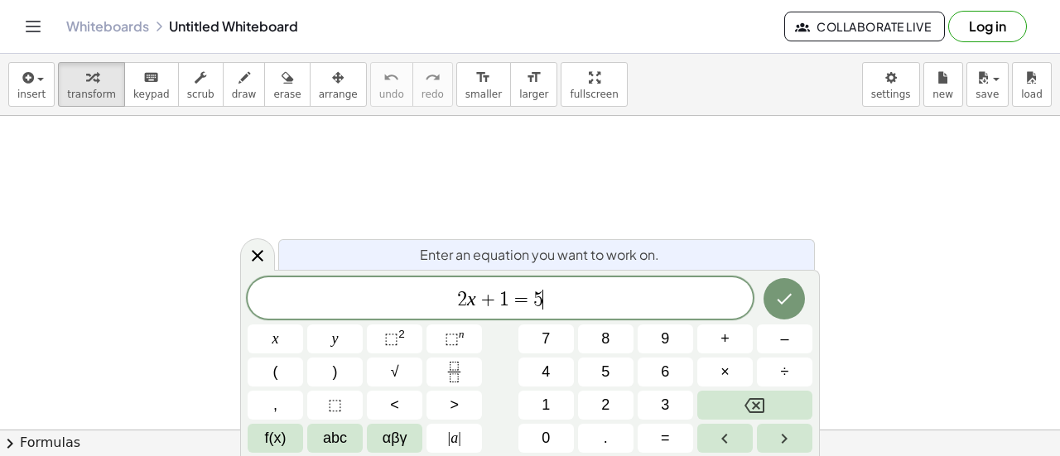
click at [658, 288] on span "2 x + 1 = 5 ​" at bounding box center [500, 299] width 505 height 23
click at [778, 306] on icon "Done" at bounding box center [784, 299] width 20 height 20
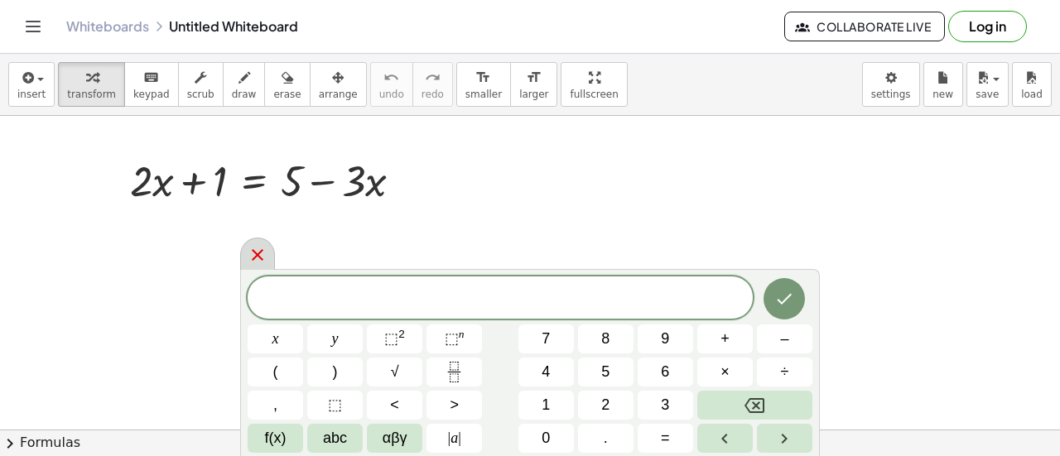
click at [257, 258] on icon at bounding box center [258, 255] width 12 height 12
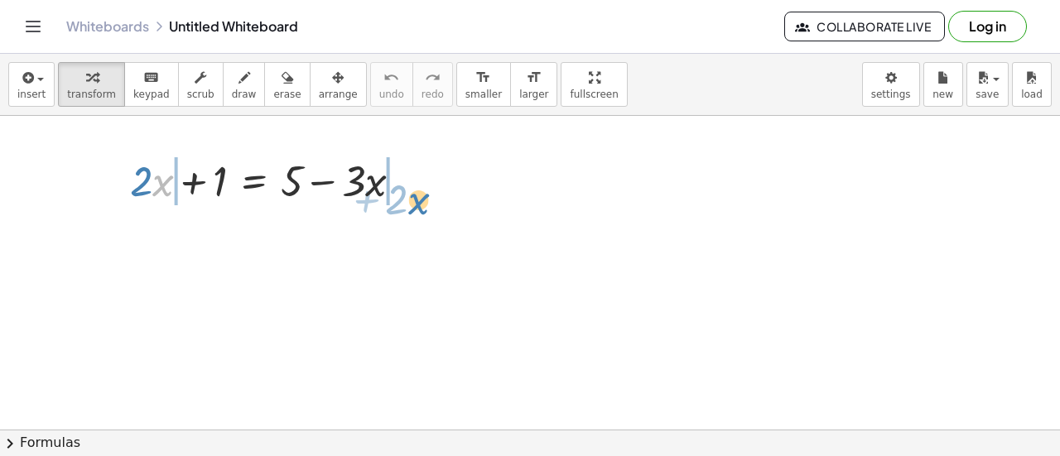
drag, startPoint x: 153, startPoint y: 192, endPoint x: 406, endPoint y: 203, distance: 252.8
click at [406, 203] on div at bounding box center [273, 180] width 302 height 56
drag, startPoint x: 161, startPoint y: 188, endPoint x: 434, endPoint y: 194, distance: 273.3
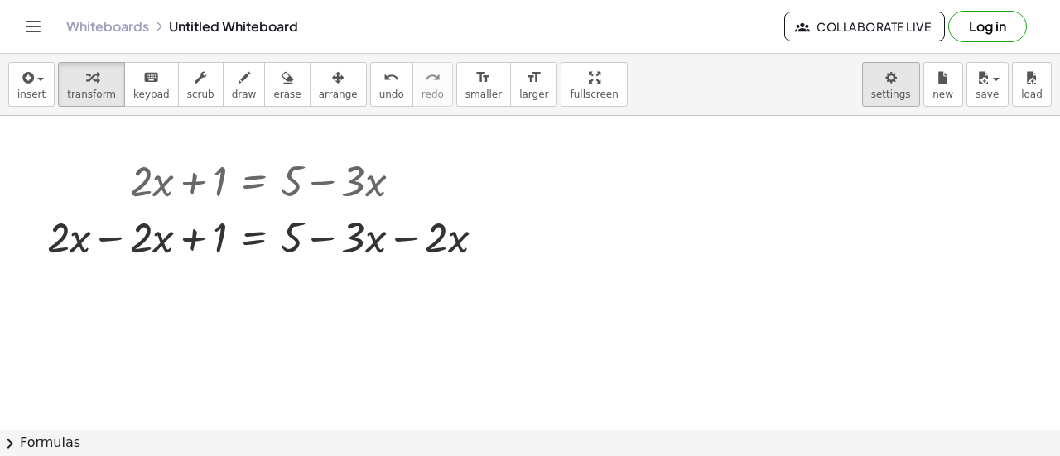
click at [885, 100] on body "Graspable Math Activities Get Started Activity Bank Assigned Work Classes White…" at bounding box center [530, 228] width 1060 height 456
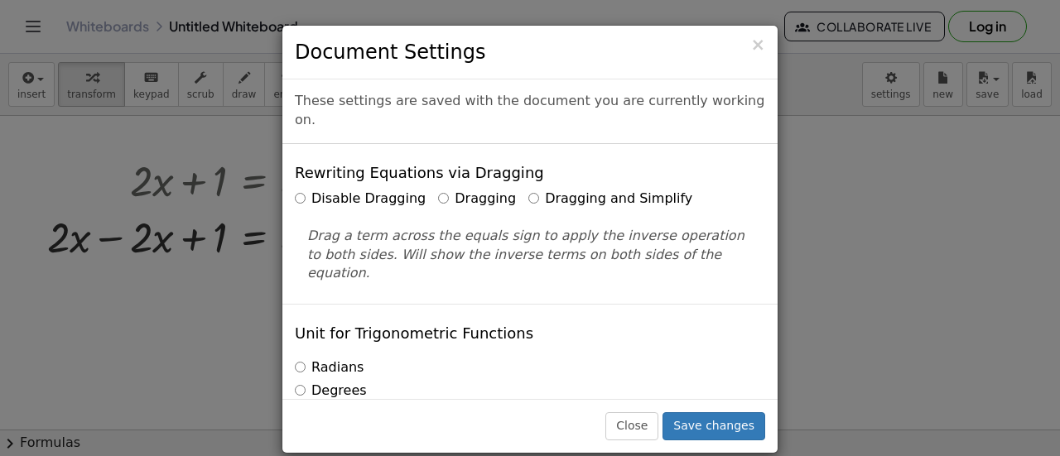
click at [528, 190] on label "Dragging and Simplify" at bounding box center [610, 199] width 164 height 19
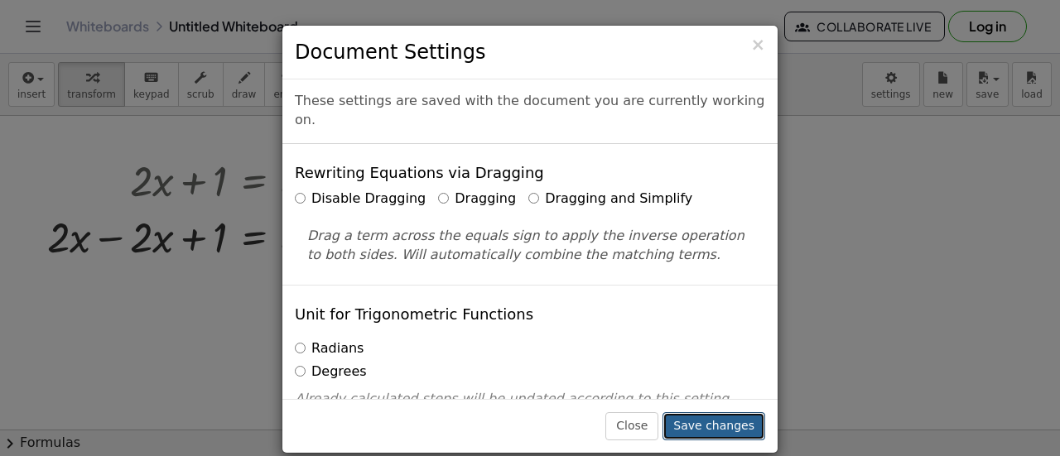
click at [734, 430] on button "Save changes" at bounding box center [713, 426] width 103 height 28
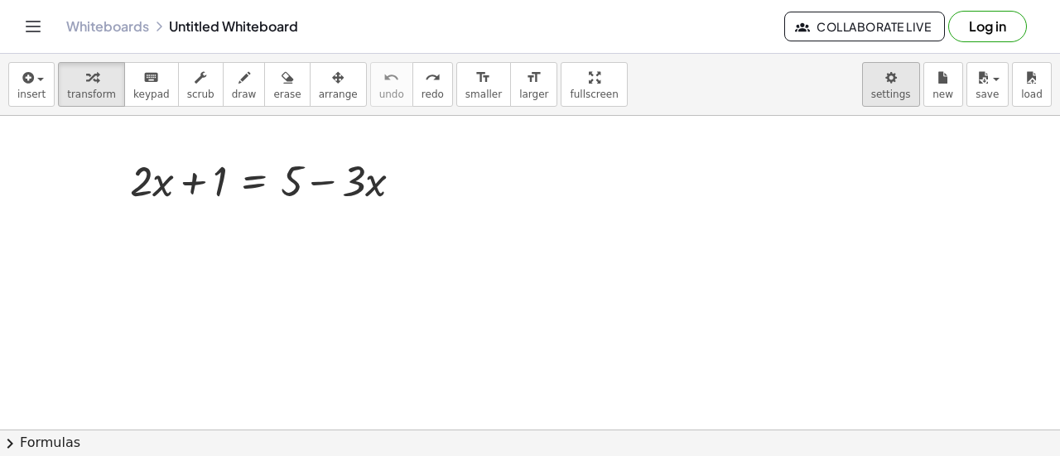
click at [896, 97] on body "Graspable Math Activities Get Started Activity Bank Assigned Work Classes White…" at bounding box center [530, 228] width 1060 height 456
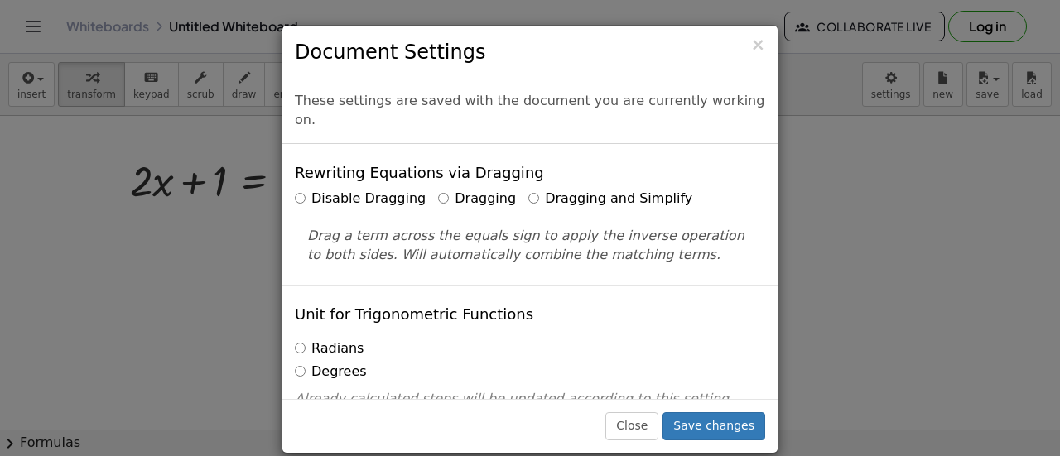
click at [833, 342] on div "× Document Settings These settings are saved with the document you are currentl…" at bounding box center [530, 228] width 1060 height 456
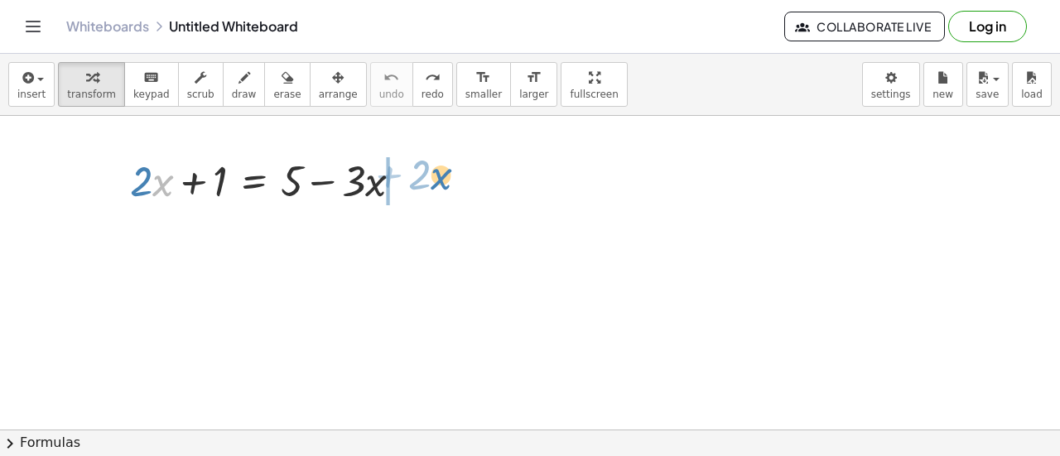
drag, startPoint x: 160, startPoint y: 183, endPoint x: 436, endPoint y: 176, distance: 275.8
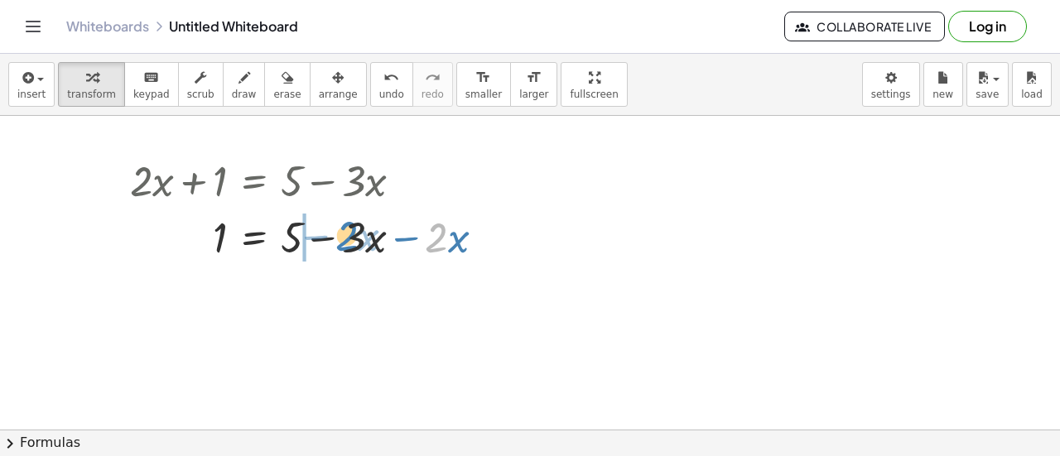
drag, startPoint x: 444, startPoint y: 234, endPoint x: 354, endPoint y: 233, distance: 90.3
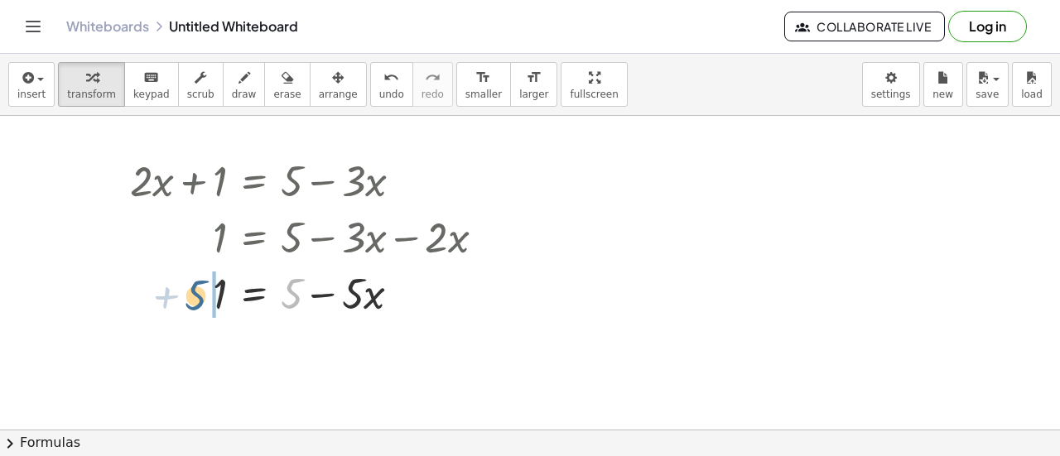
drag, startPoint x: 296, startPoint y: 296, endPoint x: 195, endPoint y: 297, distance: 101.9
click at [195, 297] on div at bounding box center [314, 292] width 385 height 56
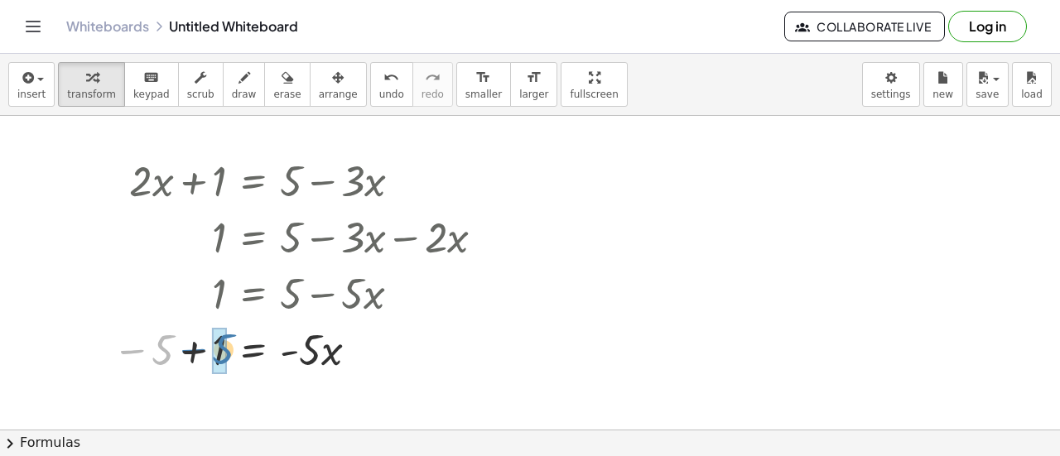
drag, startPoint x: 161, startPoint y: 346, endPoint x: 209, endPoint y: 349, distance: 47.3
drag, startPoint x: 314, startPoint y: 354, endPoint x: 210, endPoint y: 390, distance: 109.5
drag, startPoint x: 210, startPoint y: 378, endPoint x: 203, endPoint y: 344, distance: 35.6
click at [203, 344] on div at bounding box center [314, 348] width 385 height 83
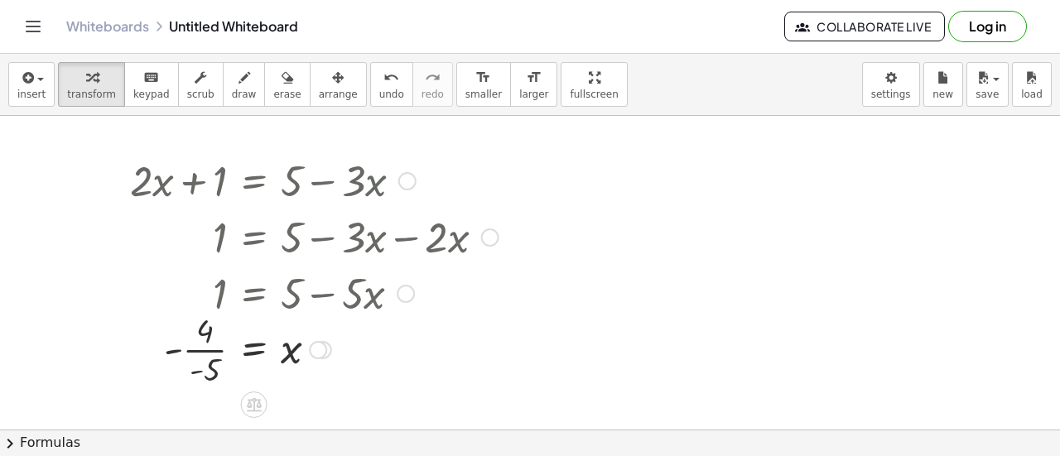
click at [203, 344] on div at bounding box center [314, 348] width 385 height 83
click at [156, 352] on div at bounding box center [314, 348] width 385 height 55
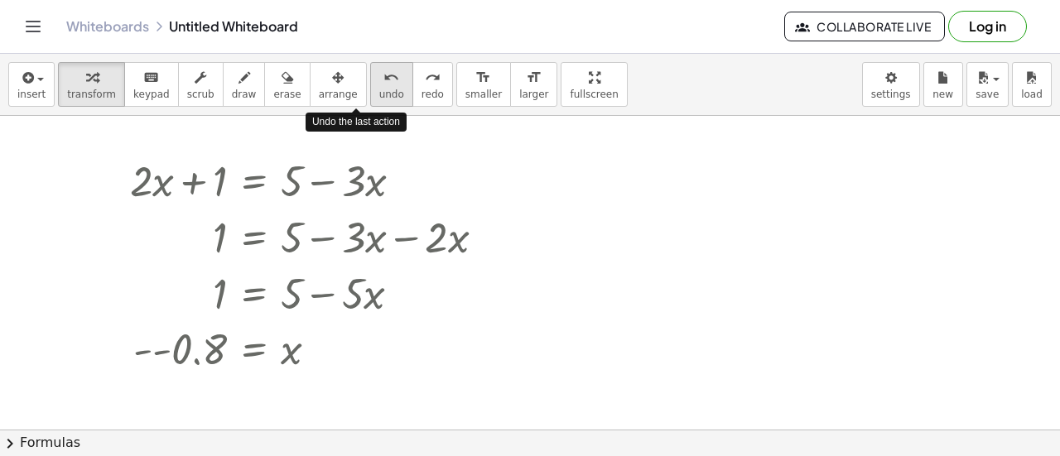
click at [379, 89] on span "undo" at bounding box center [391, 95] width 25 height 12
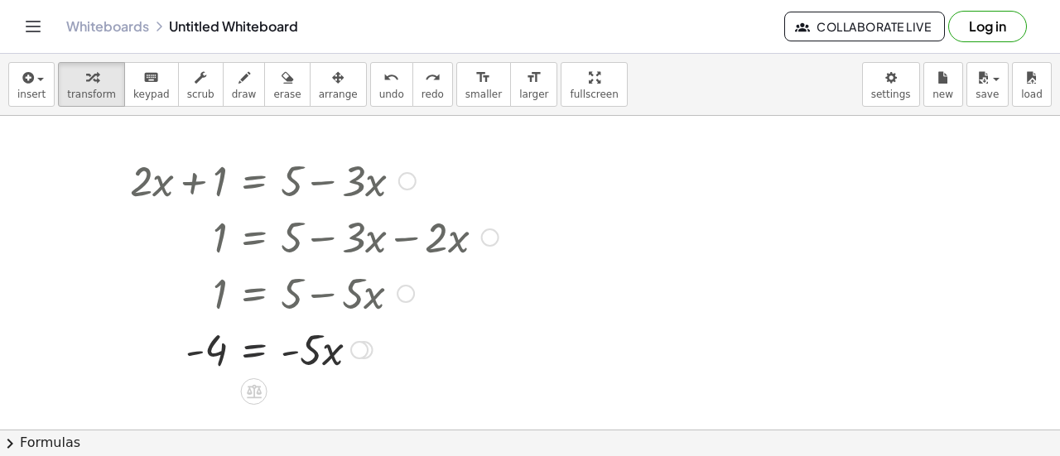
click at [253, 356] on div at bounding box center [345, 348] width 404 height 56
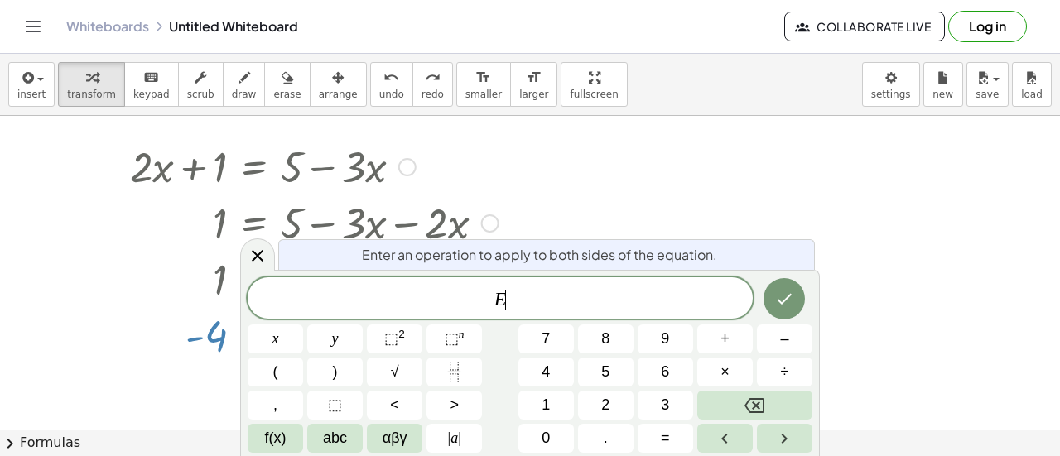
scroll to position [23, 0]
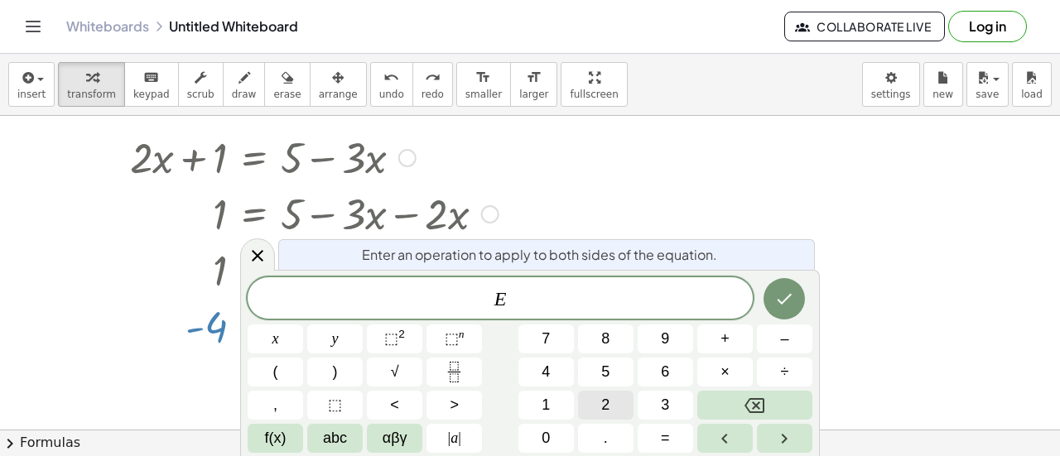
click at [589, 400] on button "2" at bounding box center [605, 405] width 55 height 29
click at [791, 305] on icon "Done" at bounding box center [784, 299] width 20 height 20
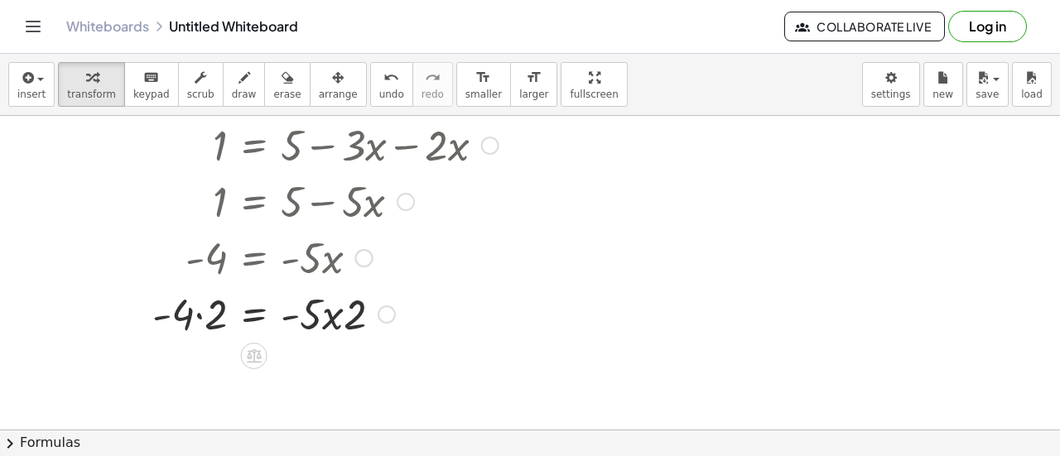
scroll to position [93, 0]
click at [248, 316] on div at bounding box center [314, 312] width 385 height 56
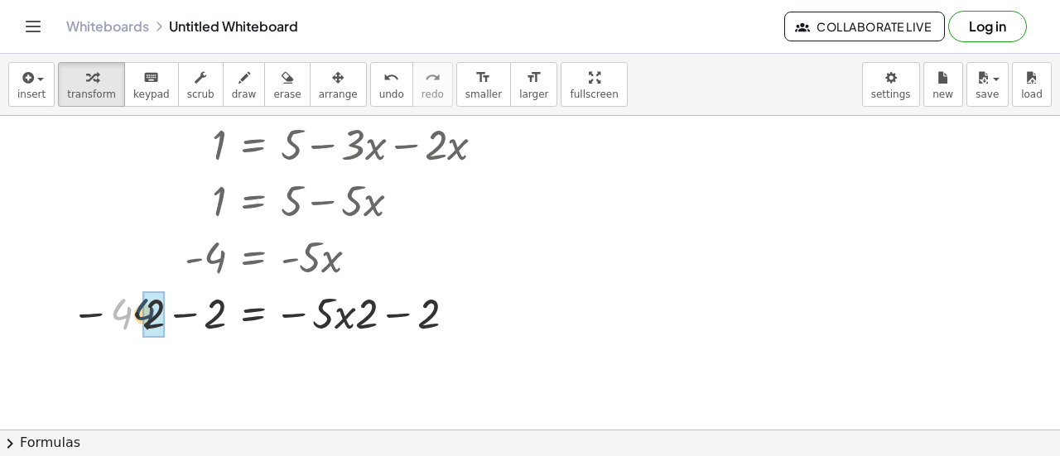
drag, startPoint x: 126, startPoint y: 317, endPoint x: 157, endPoint y: 317, distance: 31.5
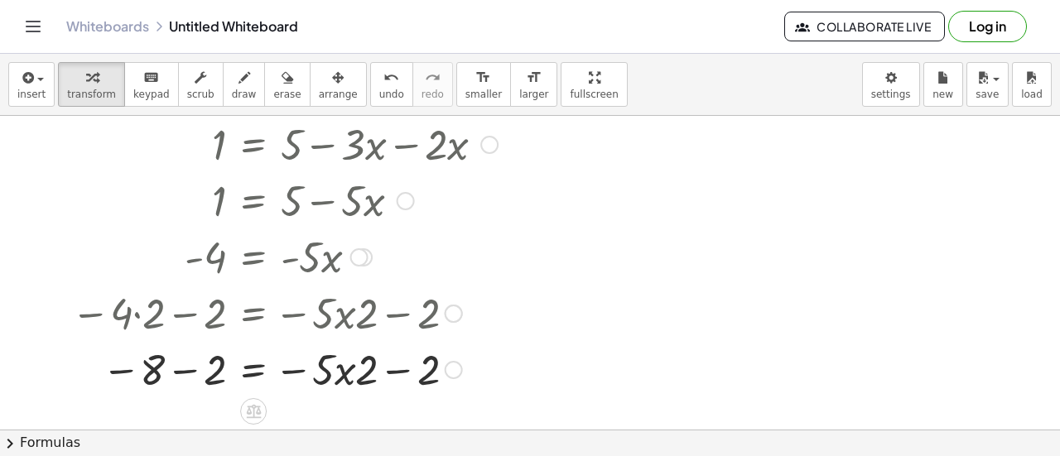
click at [157, 317] on div at bounding box center [284, 312] width 443 height 56
drag, startPoint x: 152, startPoint y: 365, endPoint x: 200, endPoint y: 370, distance: 48.3
click at [200, 370] on div at bounding box center [284, 368] width 443 height 56
drag, startPoint x: 371, startPoint y: 374, endPoint x: 426, endPoint y: 382, distance: 55.2
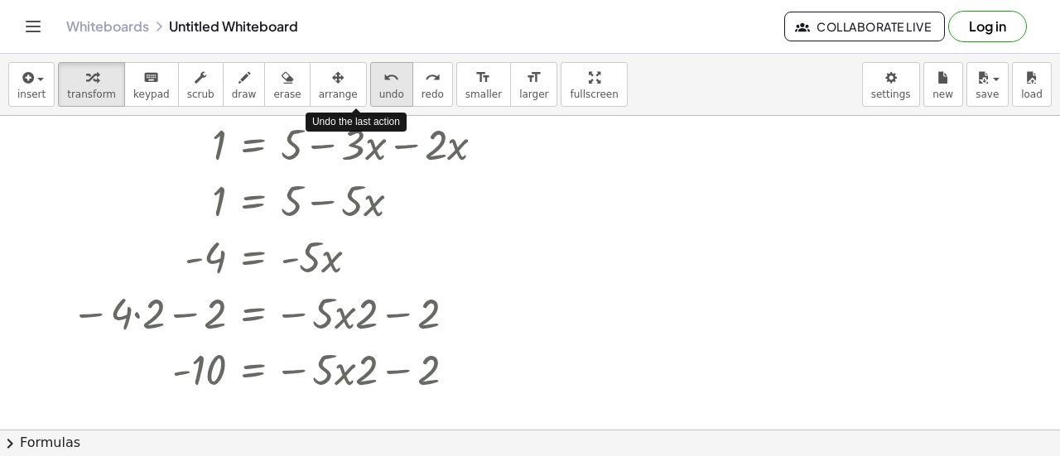
click at [370, 85] on button "undo undo" at bounding box center [391, 84] width 43 height 45
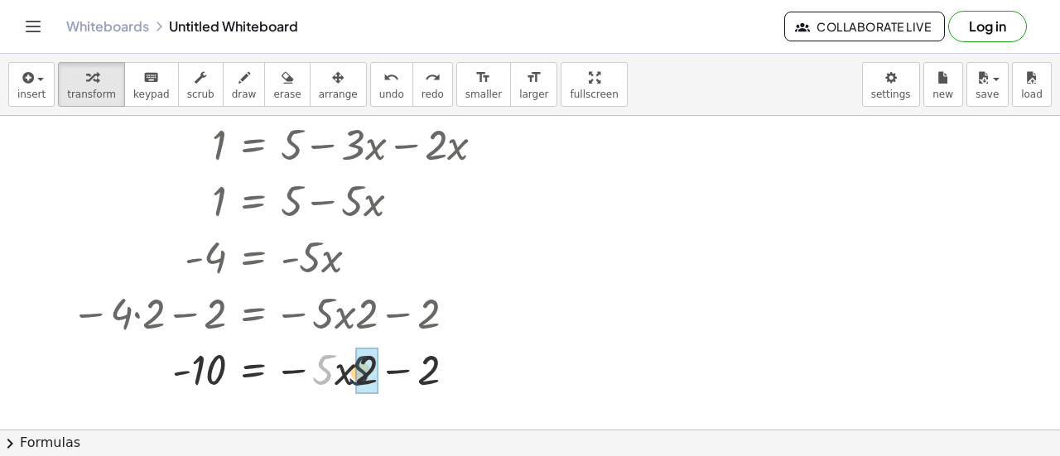
drag, startPoint x: 320, startPoint y: 373, endPoint x: 364, endPoint y: 374, distance: 43.9
drag, startPoint x: 348, startPoint y: 373, endPoint x: 433, endPoint y: 370, distance: 85.4
click at [433, 370] on div at bounding box center [284, 368] width 443 height 56
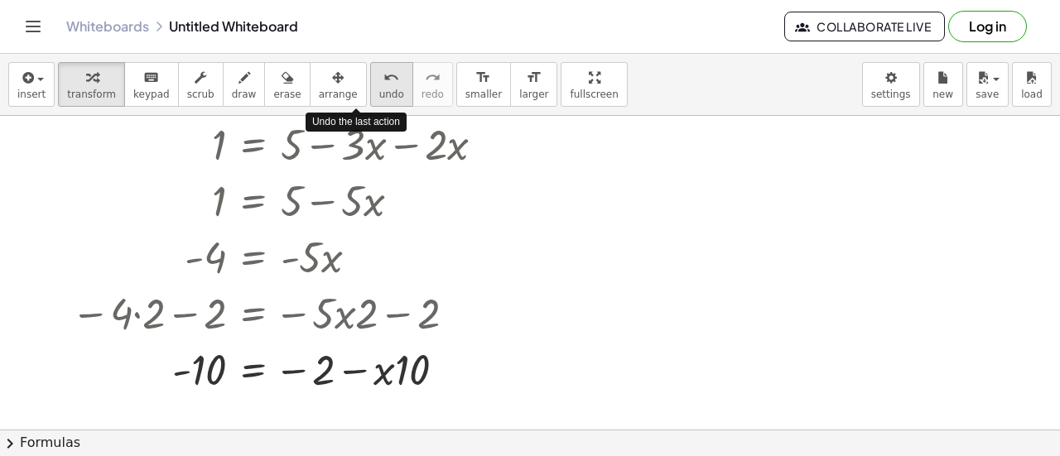
click at [379, 94] on span "undo" at bounding box center [391, 95] width 25 height 12
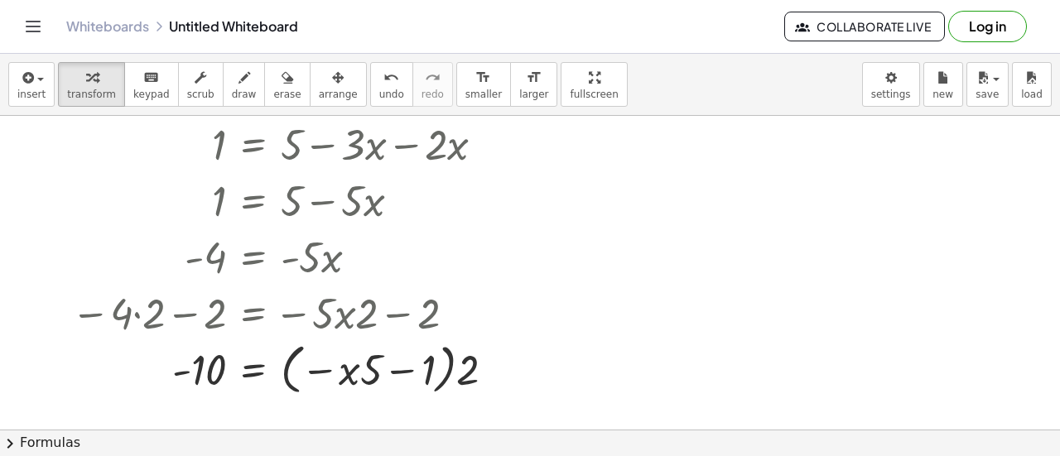
click at [363, 107] on div "insert select one: Math Expression Function Text Youtube Video Graphing Geometr…" at bounding box center [530, 85] width 1060 height 62
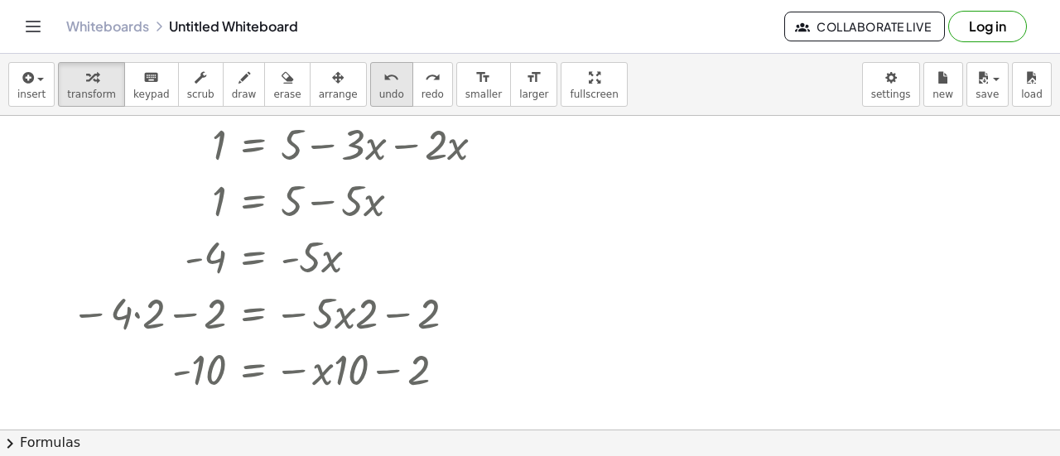
click at [379, 94] on span "undo" at bounding box center [391, 95] width 25 height 12
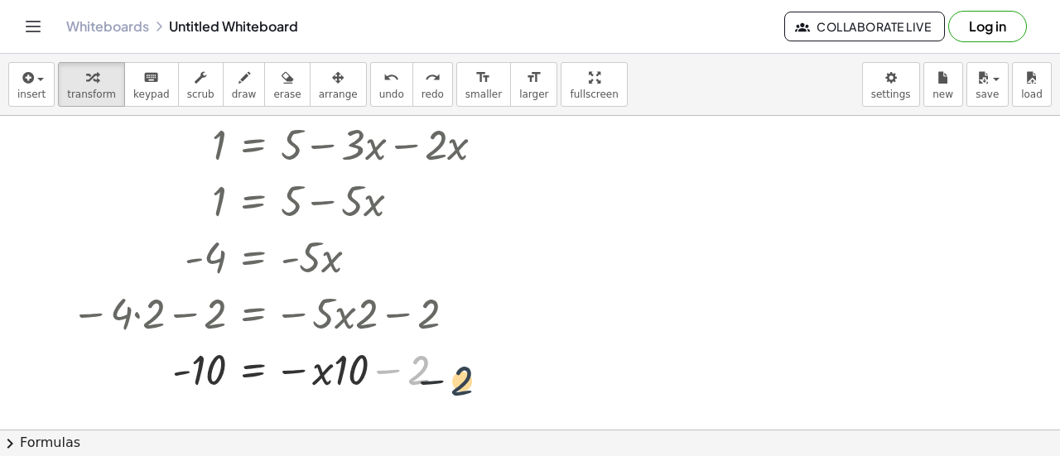
drag, startPoint x: 412, startPoint y: 360, endPoint x: 479, endPoint y: 373, distance: 67.6
click at [479, 373] on div at bounding box center [284, 368] width 443 height 56
drag, startPoint x: 411, startPoint y: 372, endPoint x: 205, endPoint y: 363, distance: 206.4
click at [205, 363] on div at bounding box center [284, 368] width 443 height 56
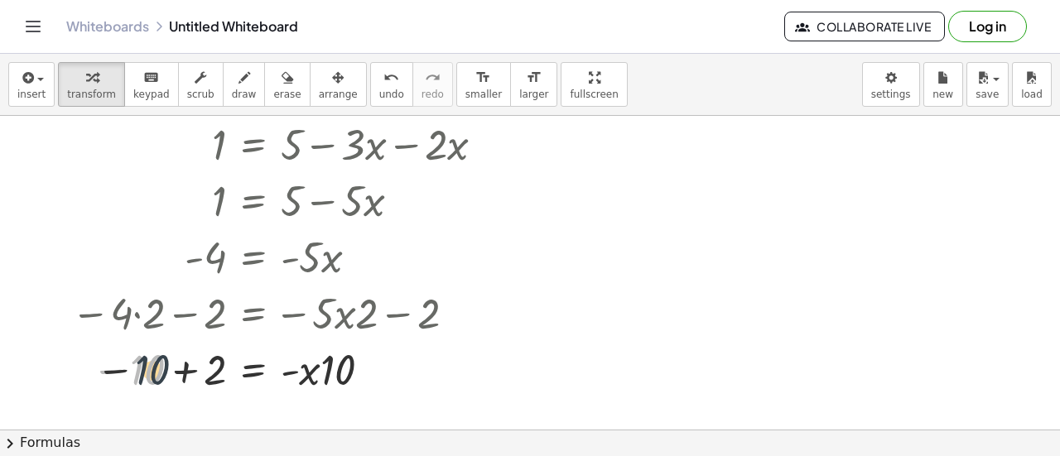
drag, startPoint x: 137, startPoint y: 379, endPoint x: 199, endPoint y: 377, distance: 62.2
click at [199, 377] on div at bounding box center [284, 368] width 443 height 56
drag, startPoint x: 343, startPoint y: 372, endPoint x: 195, endPoint y: 378, distance: 148.4
click at [195, 378] on div at bounding box center [284, 368] width 443 height 56
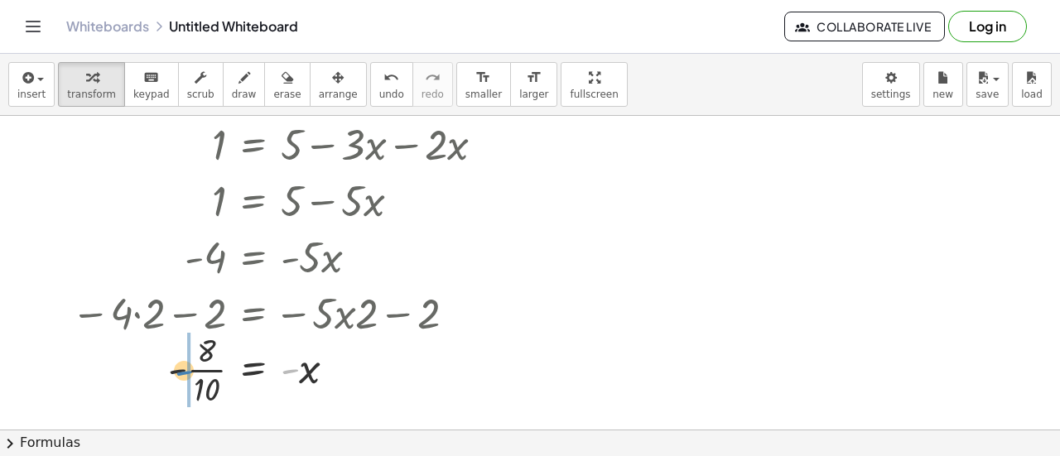
drag, startPoint x: 286, startPoint y: 372, endPoint x: 180, endPoint y: 373, distance: 106.0
click at [180, 373] on div at bounding box center [284, 368] width 443 height 83
click at [258, 369] on div at bounding box center [284, 368] width 443 height 55
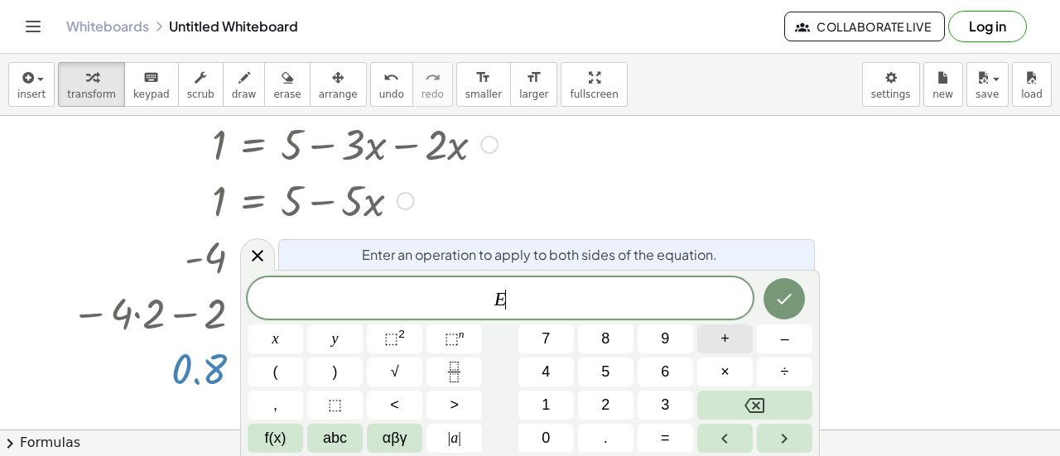
click at [712, 349] on button "+" at bounding box center [724, 339] width 55 height 29
click at [551, 377] on button "4" at bounding box center [545, 372] width 55 height 29
click at [795, 309] on button "Done" at bounding box center [784, 298] width 41 height 41
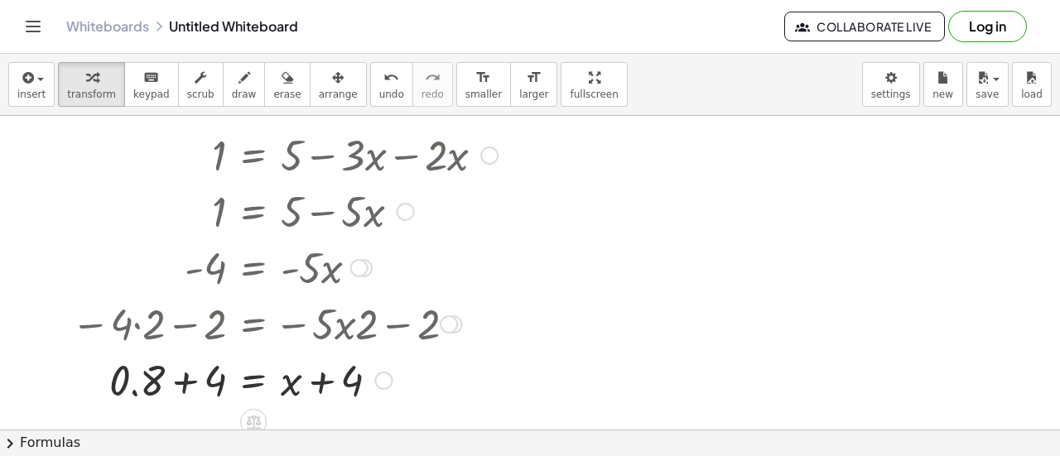
scroll to position [85, 0]
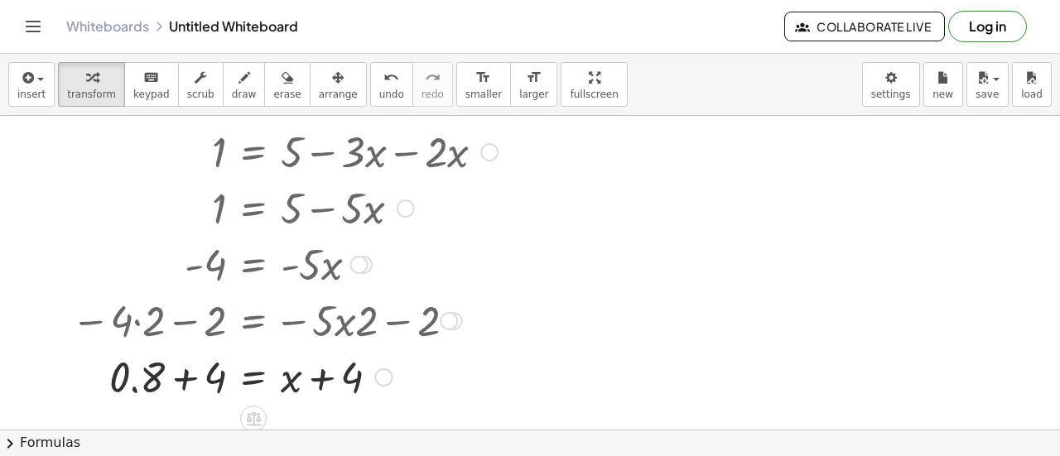
drag, startPoint x: 444, startPoint y: 152, endPoint x: 414, endPoint y: 150, distance: 29.9
click at [414, 150] on div at bounding box center [284, 151] width 443 height 56
drag, startPoint x: 414, startPoint y: 150, endPoint x: 349, endPoint y: 151, distance: 64.6
click at [349, 151] on div at bounding box center [284, 151] width 443 height 56
drag, startPoint x: 401, startPoint y: 152, endPoint x: 324, endPoint y: 151, distance: 77.0
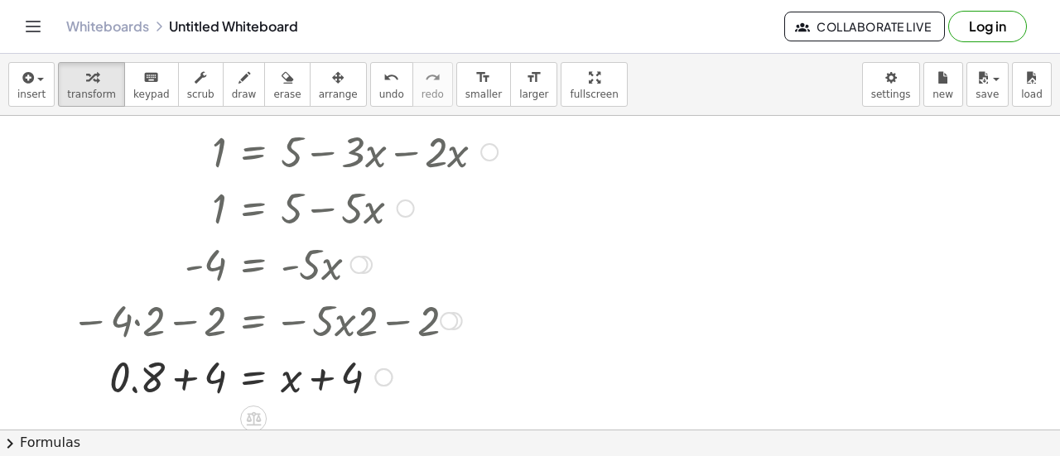
click at [324, 151] on div at bounding box center [284, 151] width 443 height 56
click at [319, 378] on div at bounding box center [284, 376] width 443 height 56
drag, startPoint x: 404, startPoint y: 155, endPoint x: 336, endPoint y: 153, distance: 67.9
click at [336, 153] on div at bounding box center [284, 151] width 443 height 56
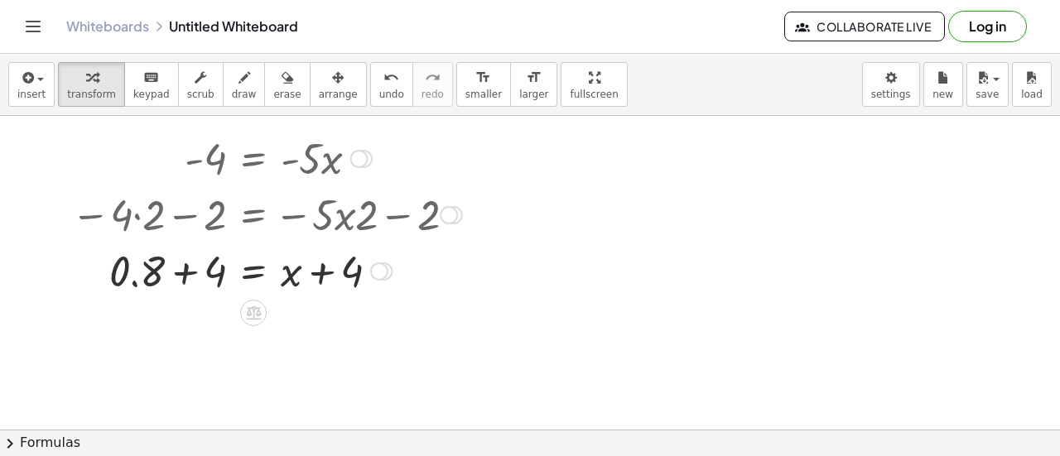
drag, startPoint x: 359, startPoint y: 270, endPoint x: 400, endPoint y: 171, distance: 106.6
click at [253, 159] on div "- 4 = · - 5 · x" at bounding box center [253, 159] width 0 height 0
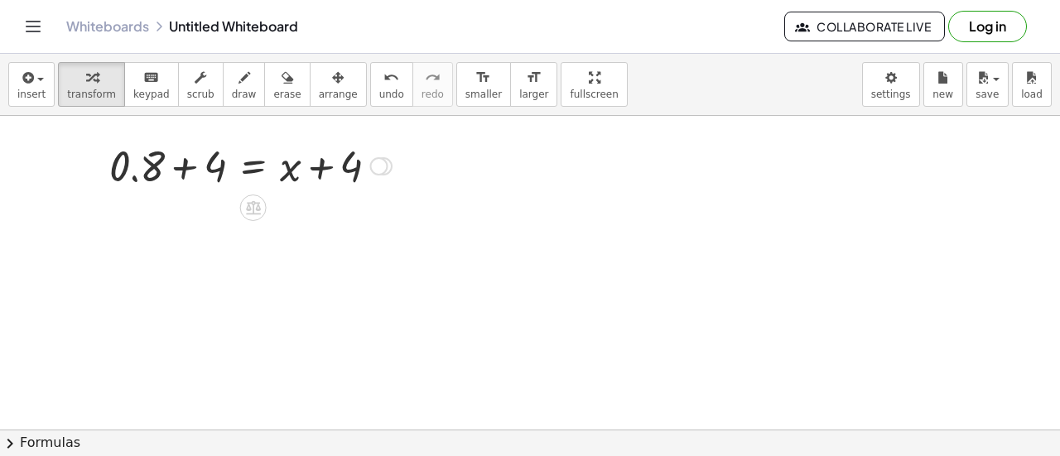
drag, startPoint x: 378, startPoint y: 264, endPoint x: 389, endPoint y: 159, distance: 105.7
click at [253, 166] on div "= x 0.8 + + 4 + + 4" at bounding box center [253, 166] width 0 height 0
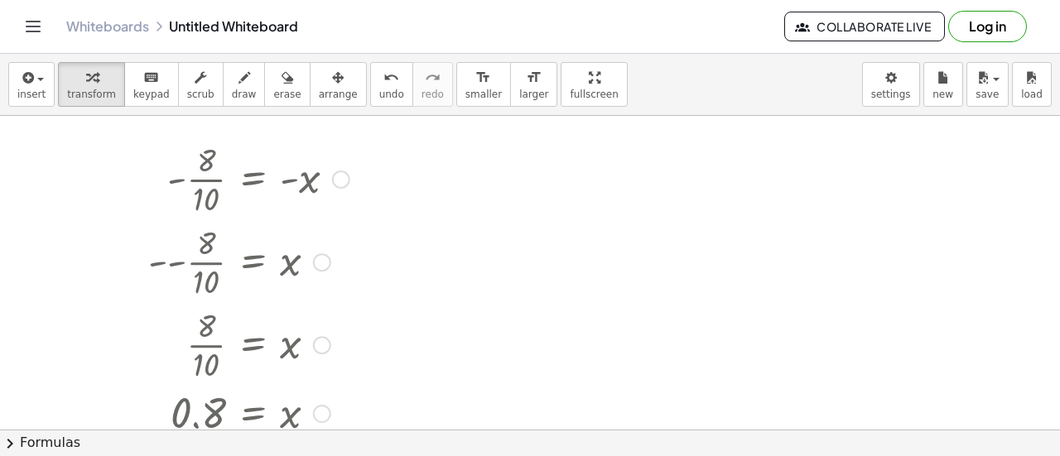
drag, startPoint x: 378, startPoint y: 151, endPoint x: 393, endPoint y: 495, distance: 344.8
click at [393, 455] on html "Graspable Math Activities Get Started Activity Bank Assigned Work Classes White…" at bounding box center [530, 228] width 1060 height 456
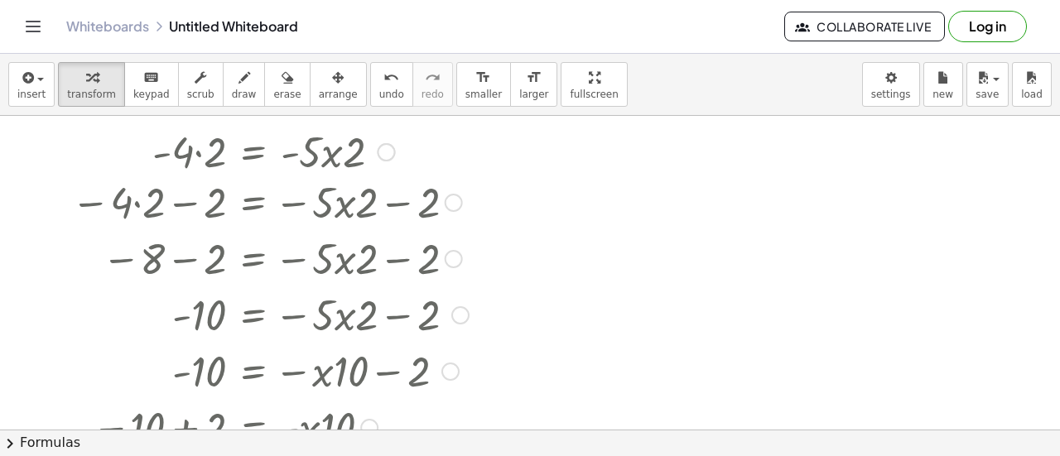
drag, startPoint x: 378, startPoint y: 152, endPoint x: 391, endPoint y: 495, distance: 343.9
click at [391, 455] on html "Graspable Math Activities Get Started Activity Bank Assigned Work Classes White…" at bounding box center [530, 228] width 1060 height 456
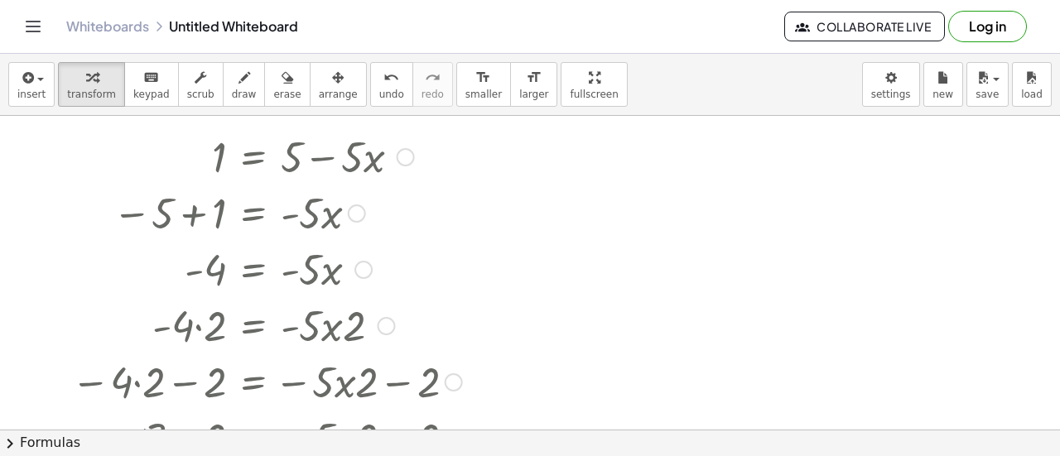
drag, startPoint x: 381, startPoint y: 157, endPoint x: 386, endPoint y: 343, distance: 185.6
click at [253, 326] on div "· - 4 · 2 = · - 5 · x · 2" at bounding box center [253, 326] width 0 height 0
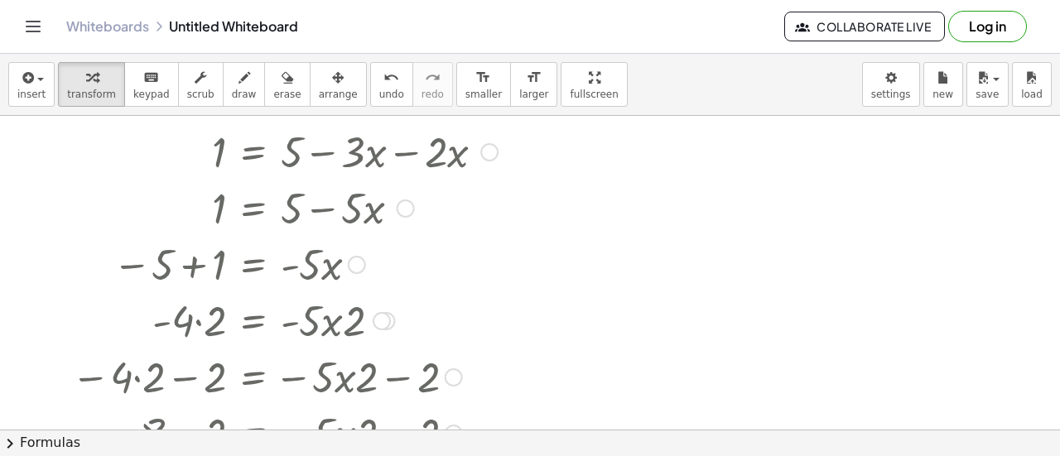
drag, startPoint x: 495, startPoint y: 145, endPoint x: 486, endPoint y: 214, distance: 70.2
click at [253, 96] on div "+ · 2 · x + 1 = + 5 − · 3 · x 1 = + 5 − · 3 · x − · 2 · x 1 = + 5 − · 5 · x − 5…" at bounding box center [253, 96] width 0 height 0
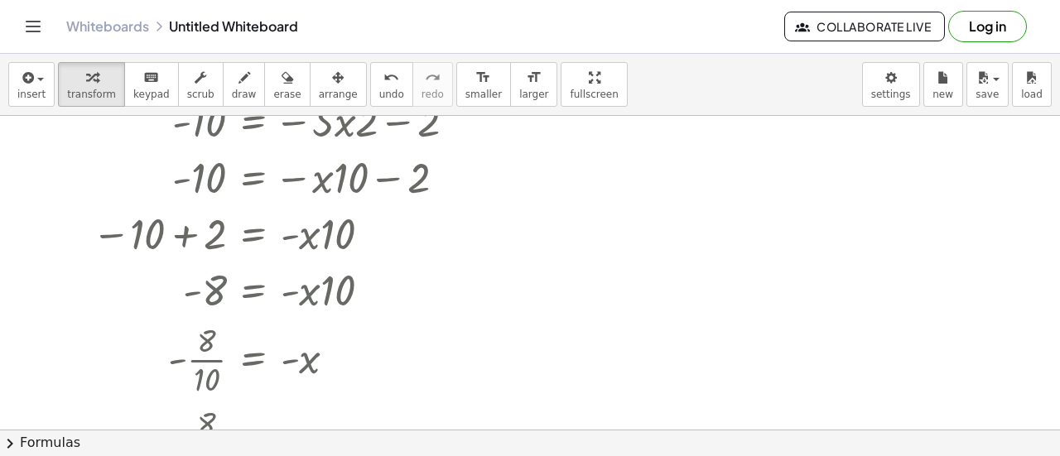
scroll to position [0, 0]
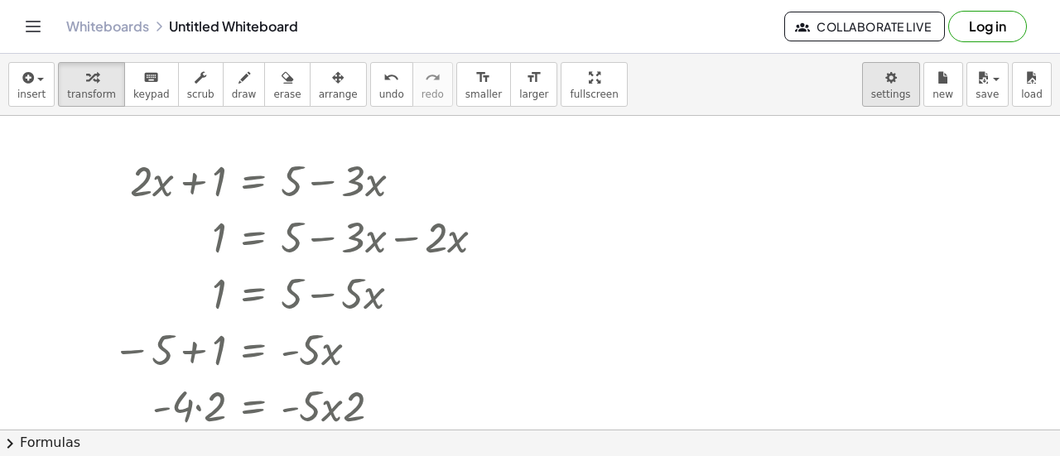
click at [885, 75] on body "Graspable Math Activities Get Started Activity Bank Assigned Work Classes White…" at bounding box center [530, 228] width 1060 height 456
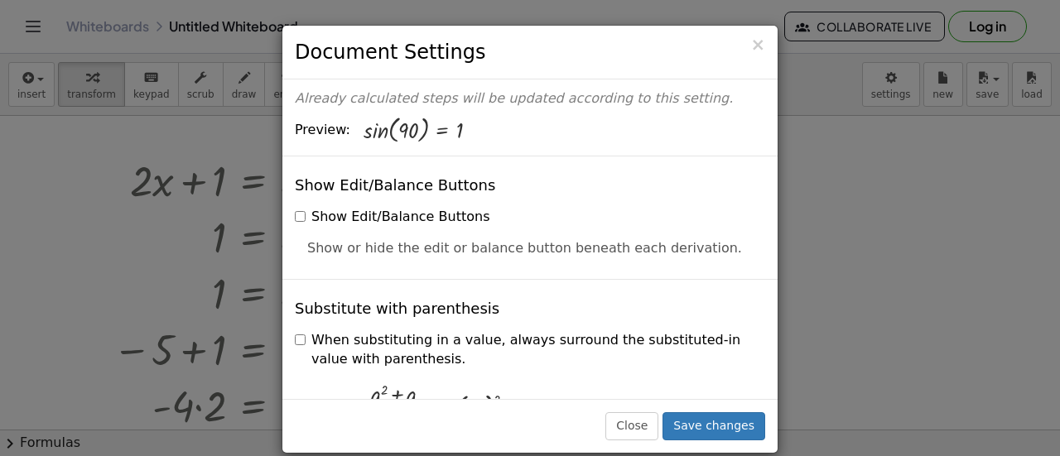
scroll to position [195, 0]
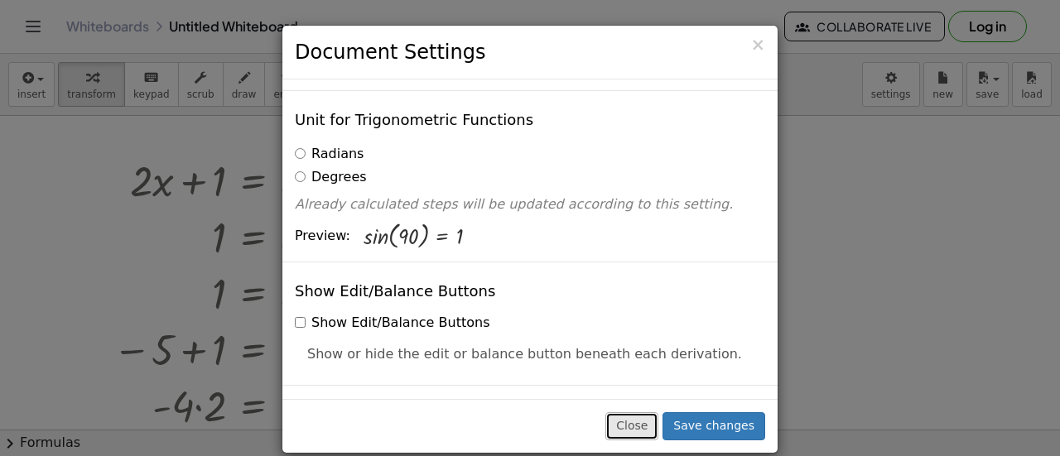
click at [651, 423] on button "Close" at bounding box center [631, 426] width 53 height 28
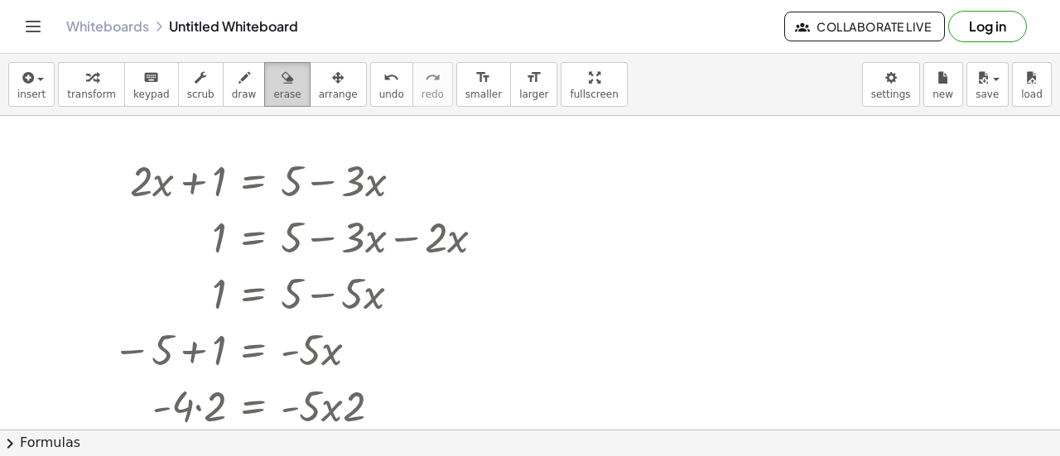
click at [282, 84] on icon "button" at bounding box center [288, 78] width 12 height 20
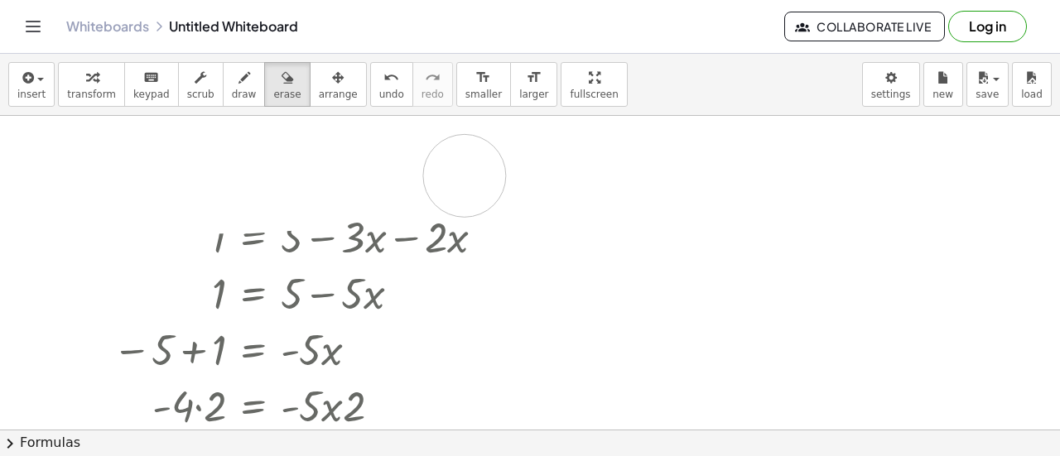
drag, startPoint x: 282, startPoint y: 143, endPoint x: 472, endPoint y: 175, distance: 192.2
click at [472, 175] on div at bounding box center [530, 431] width 1060 height 630
drag, startPoint x: 472, startPoint y: 175, endPoint x: 534, endPoint y: 245, distance: 93.9
click at [534, 245] on div at bounding box center [530, 431] width 1060 height 630
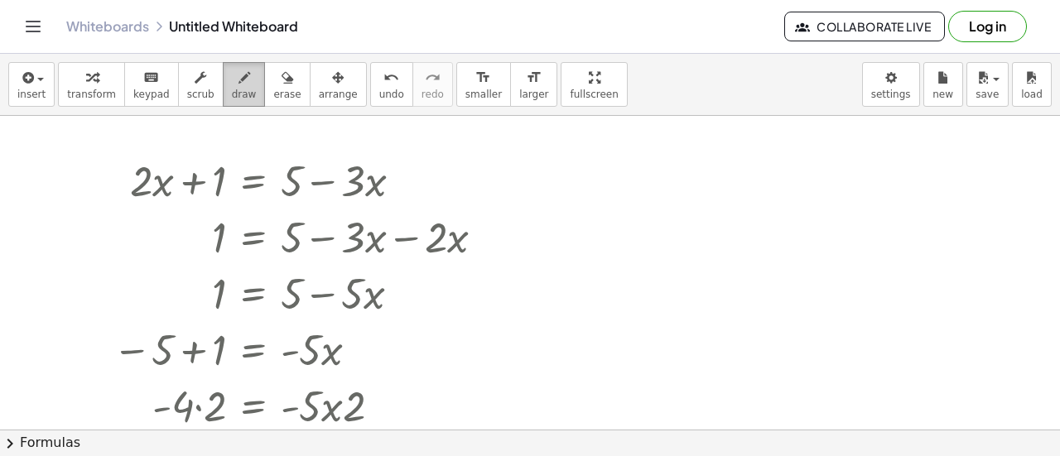
click at [238, 87] on icon "button" at bounding box center [244, 78] width 12 height 20
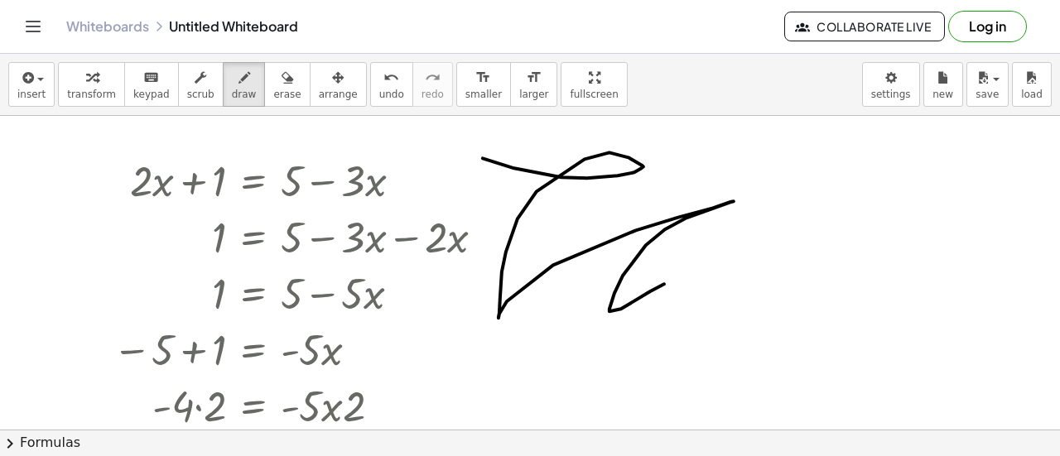
drag, startPoint x: 483, startPoint y: 157, endPoint x: 716, endPoint y: 259, distance: 254.8
click at [716, 259] on div at bounding box center [530, 431] width 1060 height 630
click at [282, 79] on icon "button" at bounding box center [288, 78] width 12 height 20
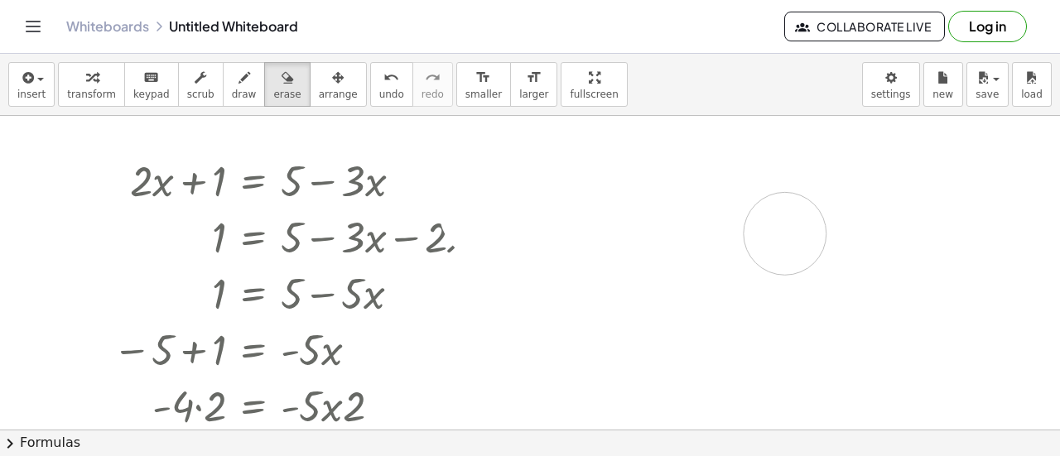
drag, startPoint x: 614, startPoint y: 151, endPoint x: 566, endPoint y: 387, distance: 240.8
click at [566, 387] on div at bounding box center [530, 431] width 1060 height 630
click at [143, 83] on icon "keyboard" at bounding box center [151, 78] width 16 height 20
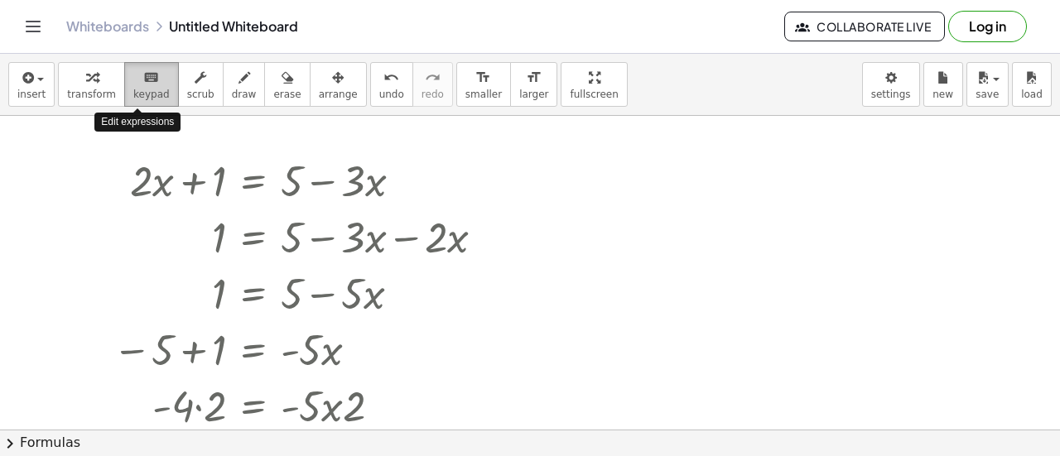
click at [143, 84] on icon "keyboard" at bounding box center [151, 78] width 16 height 20
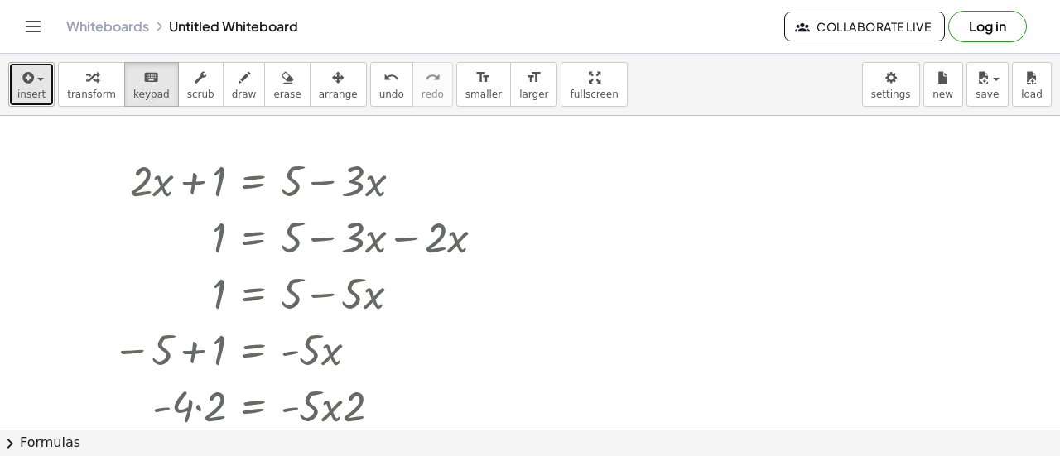
click at [26, 92] on span "insert" at bounding box center [31, 95] width 28 height 12
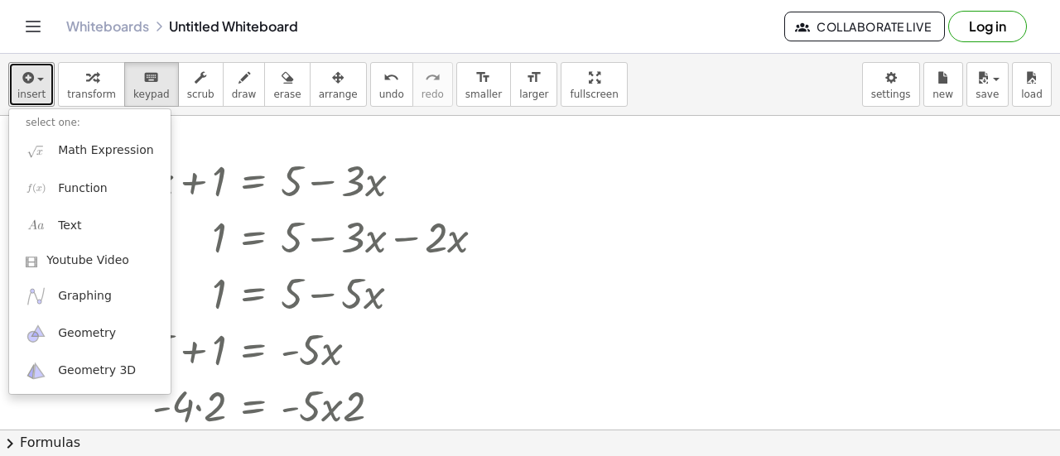
click at [643, 185] on div at bounding box center [530, 431] width 1060 height 630
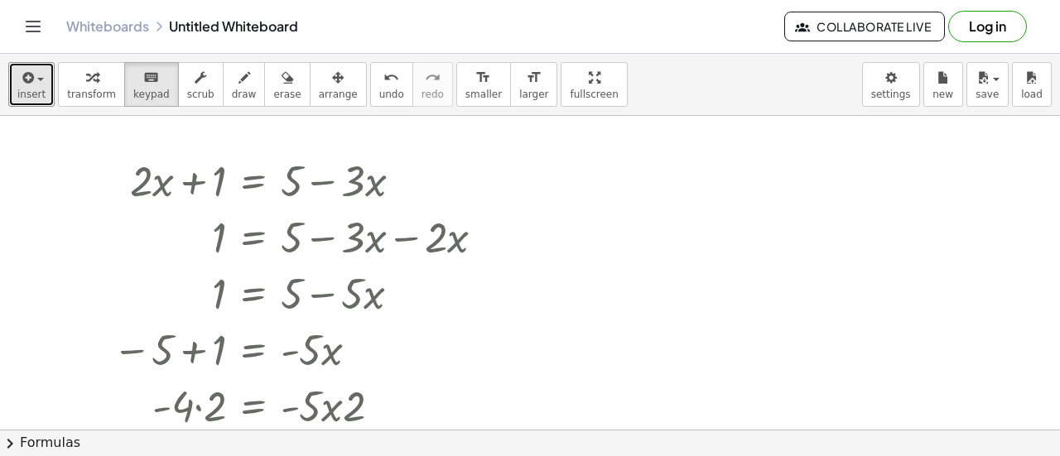
click at [643, 185] on div at bounding box center [530, 431] width 1060 height 630
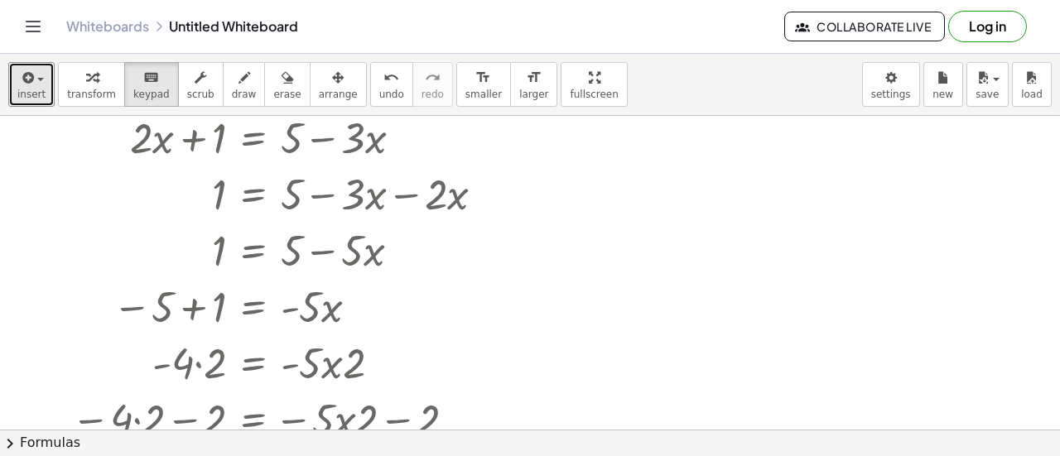
scroll to position [0, 0]
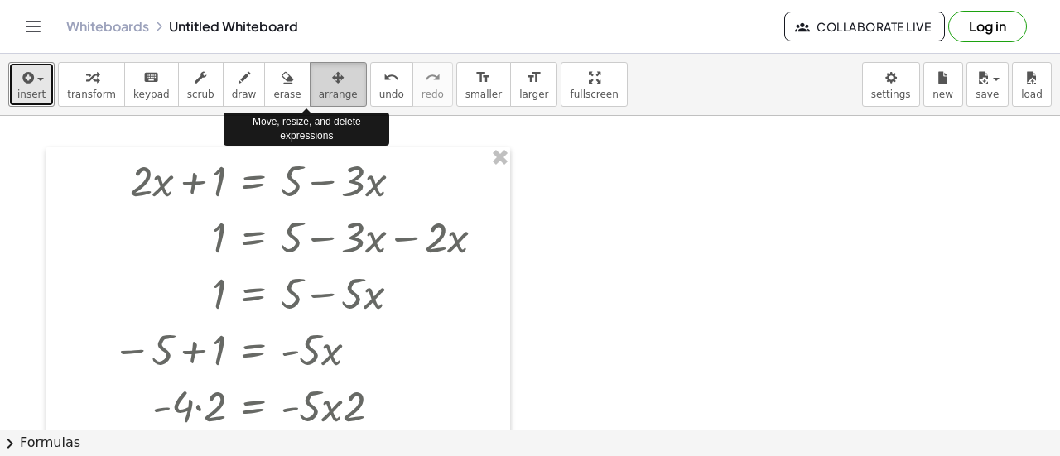
click at [319, 91] on span "arrange" at bounding box center [338, 95] width 39 height 12
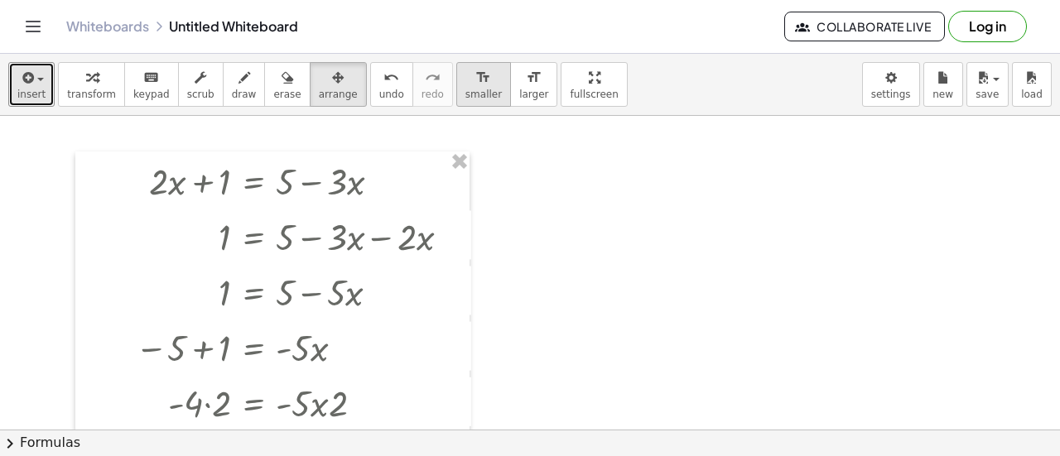
click at [465, 97] on span "smaller" at bounding box center [483, 95] width 36 height 12
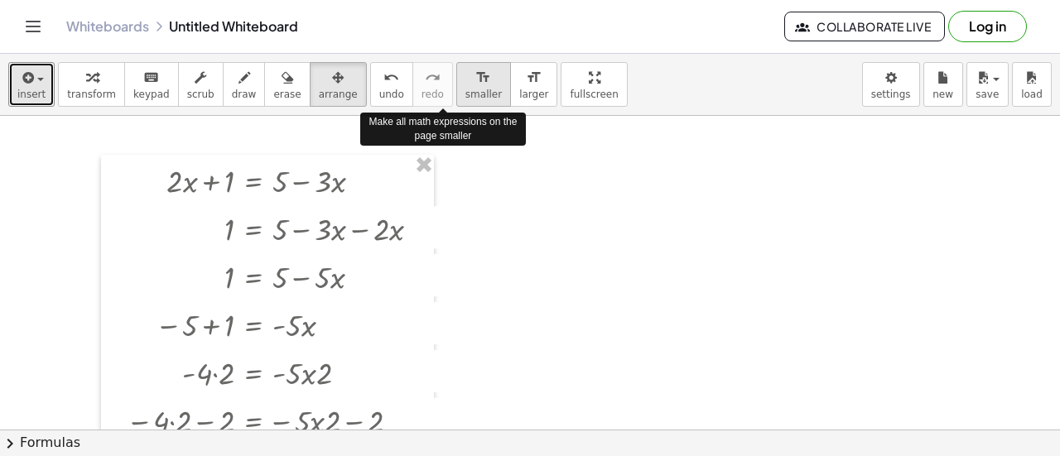
click at [465, 97] on span "smaller" at bounding box center [483, 95] width 36 height 12
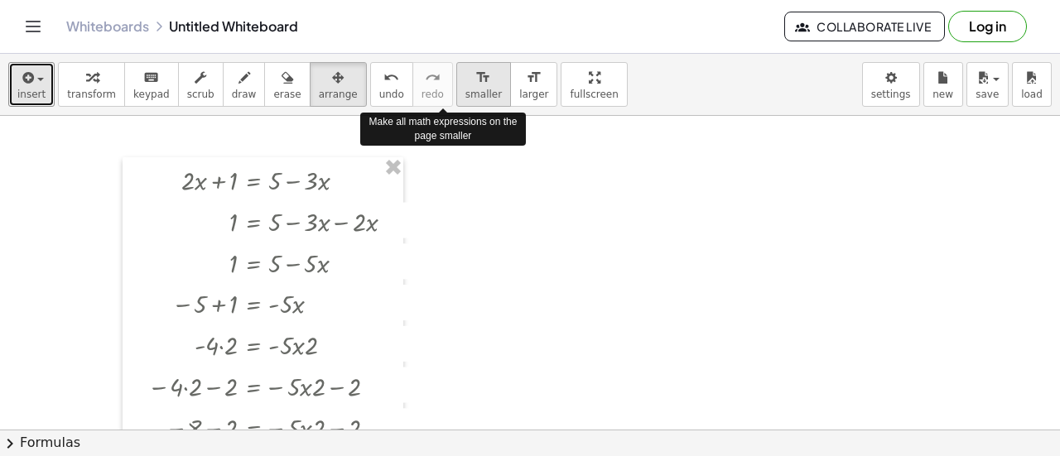
click at [465, 97] on span "smaller" at bounding box center [483, 95] width 36 height 12
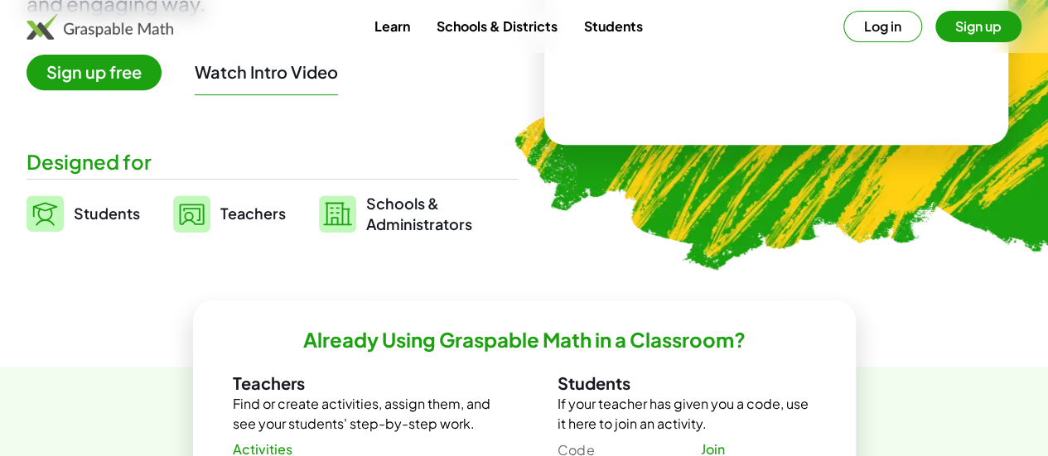
scroll to position [311, 0]
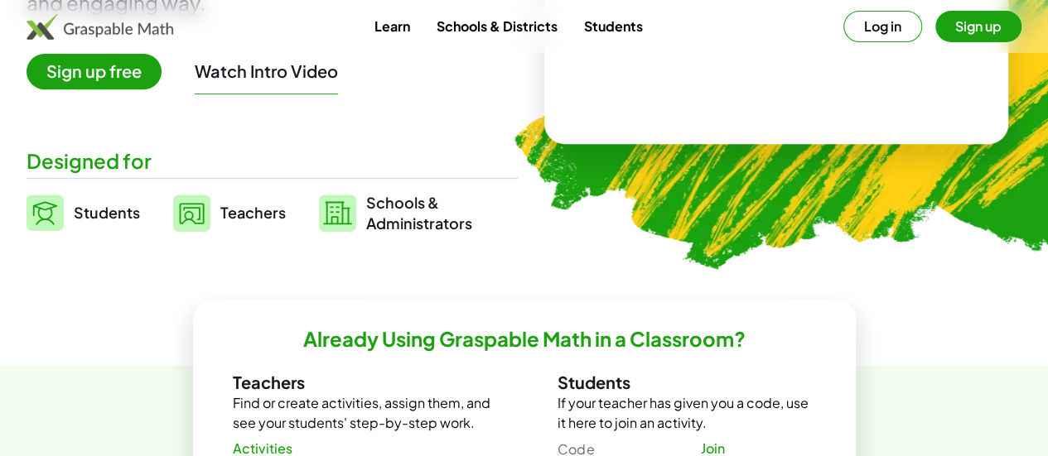
click at [285, 211] on span "Teachers" at bounding box center [252, 212] width 65 height 19
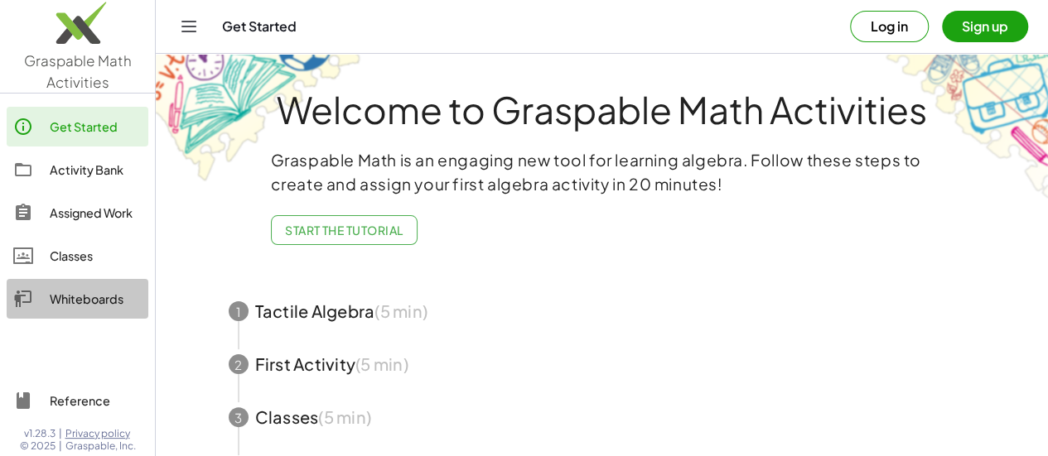
click at [73, 309] on link "Whiteboards" at bounding box center [78, 299] width 142 height 40
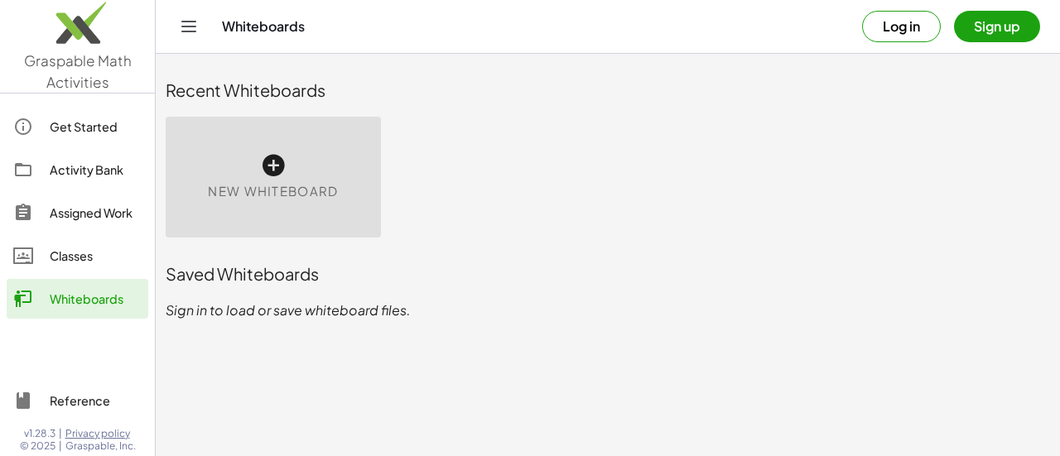
click at [299, 205] on div "New Whiteboard" at bounding box center [273, 177] width 215 height 121
